Goal: Check status

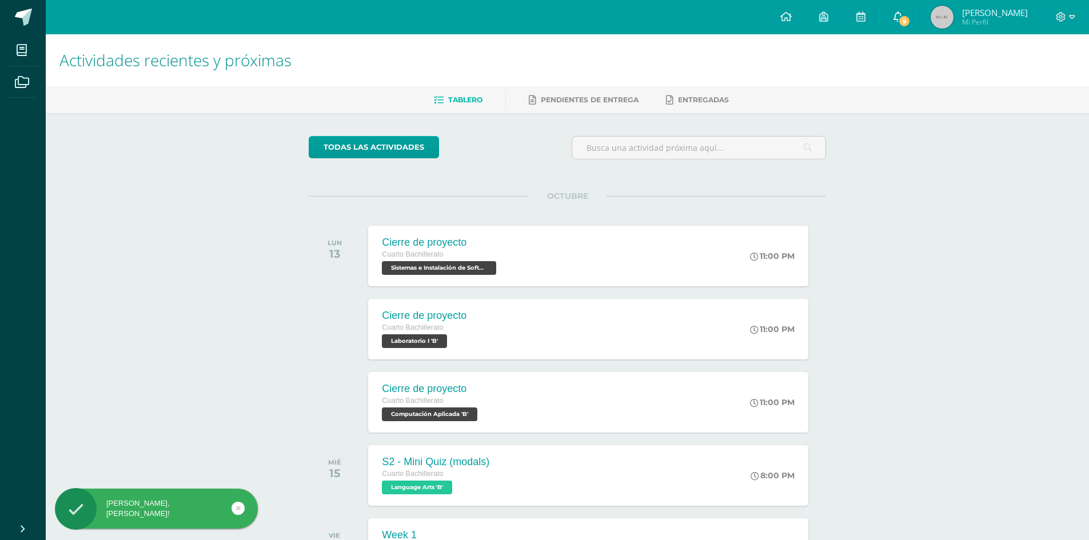
click at [890, 18] on link "9" at bounding box center [898, 17] width 37 height 34
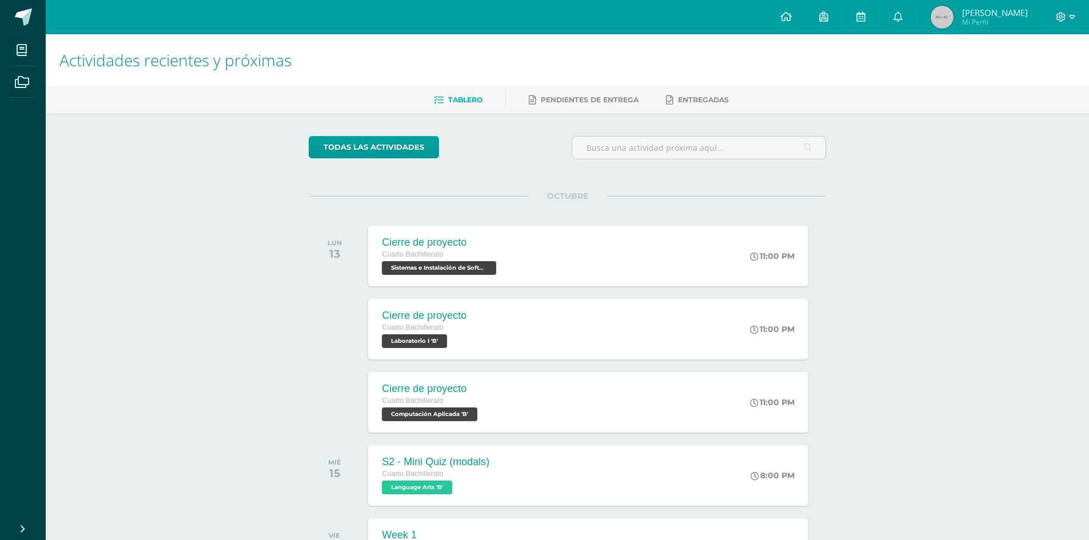
click at [940, 23] on img at bounding box center [942, 17] width 23 height 23
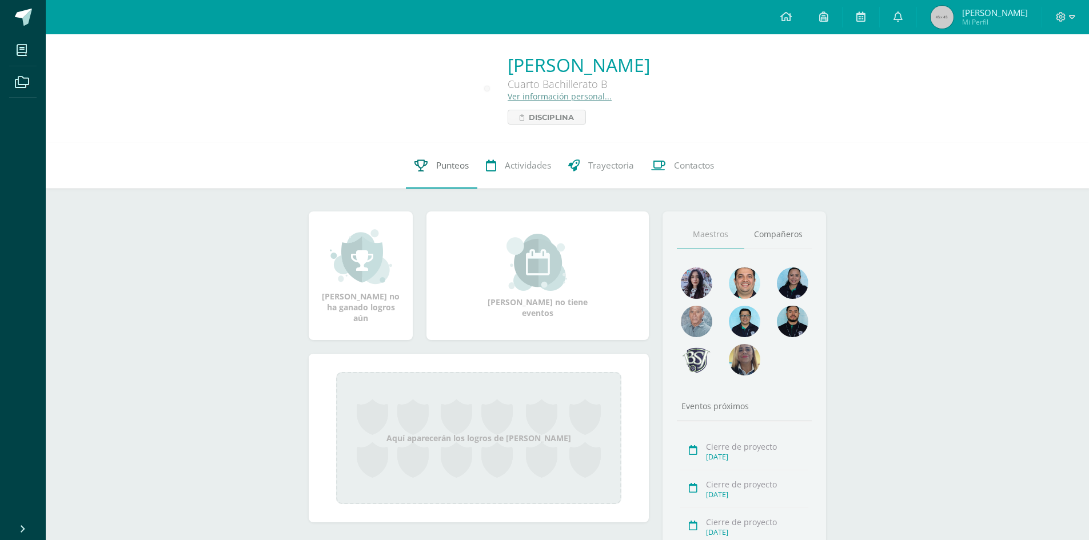
click at [464, 169] on span "Punteos" at bounding box center [452, 165] width 33 height 12
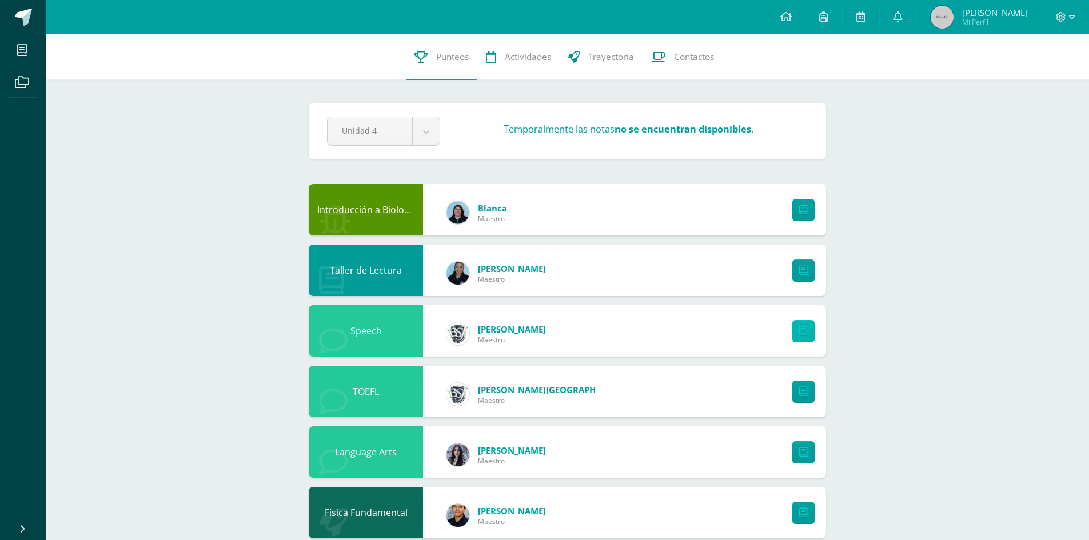
click at [798, 334] on link at bounding box center [803, 331] width 22 height 22
